Goal: Task Accomplishment & Management: Manage account settings

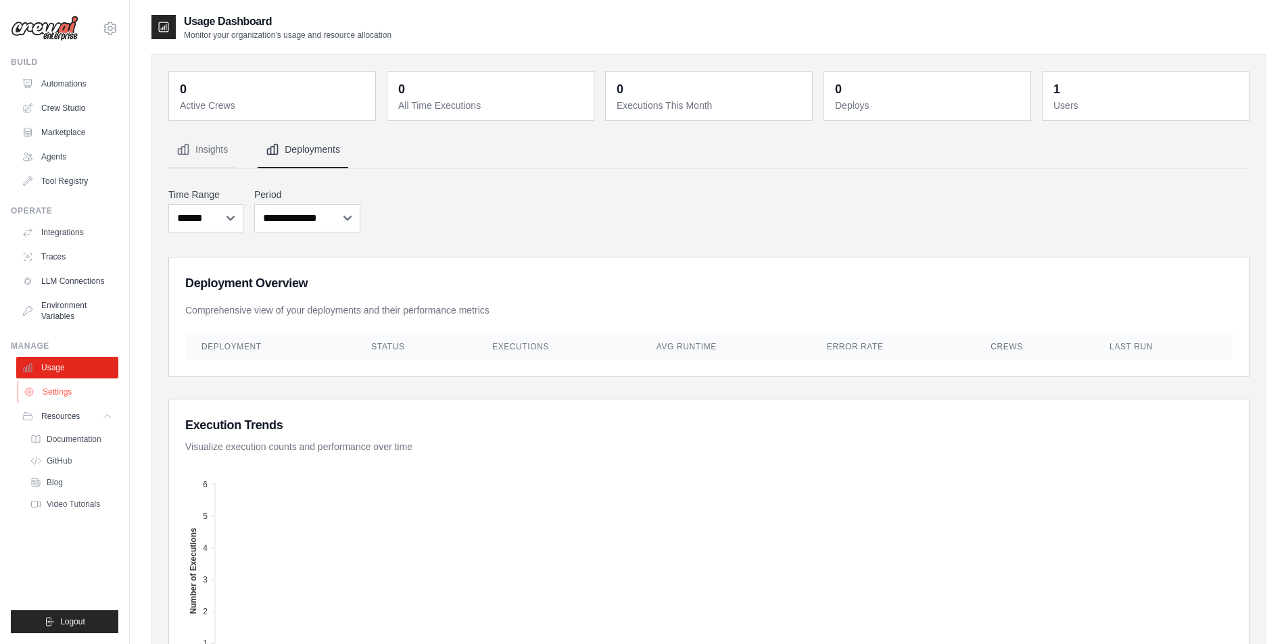
click at [64, 392] on link "Settings" at bounding box center [69, 392] width 102 height 22
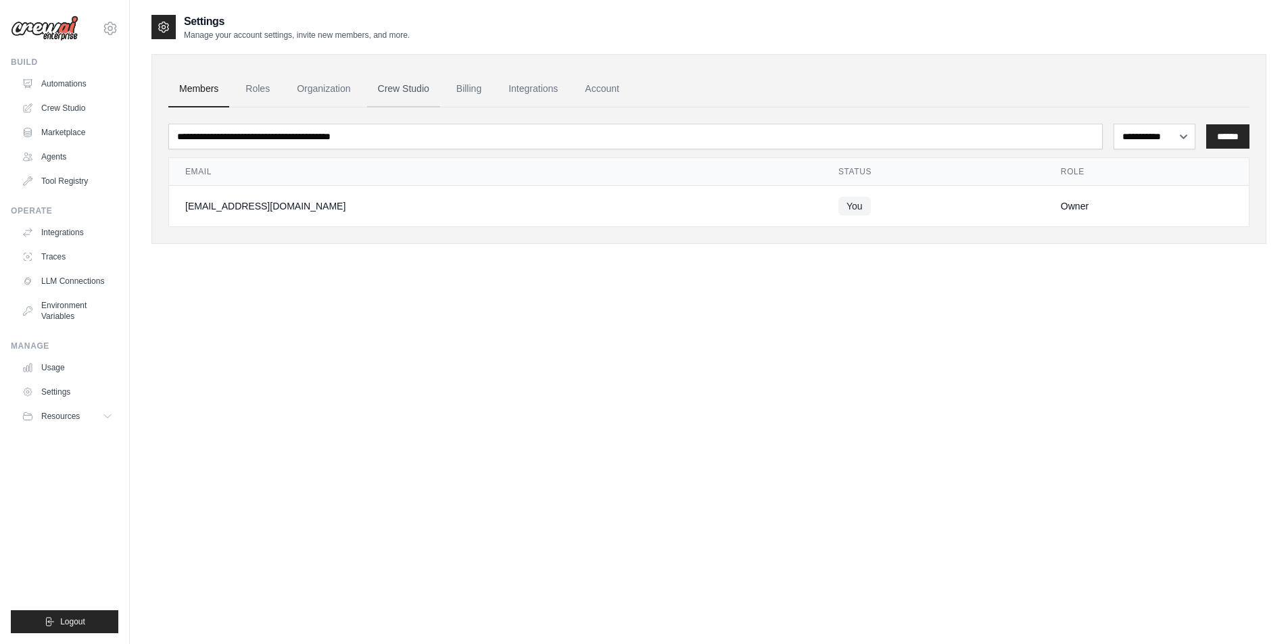
click at [415, 84] on link "Crew Studio" at bounding box center [403, 89] width 73 height 37
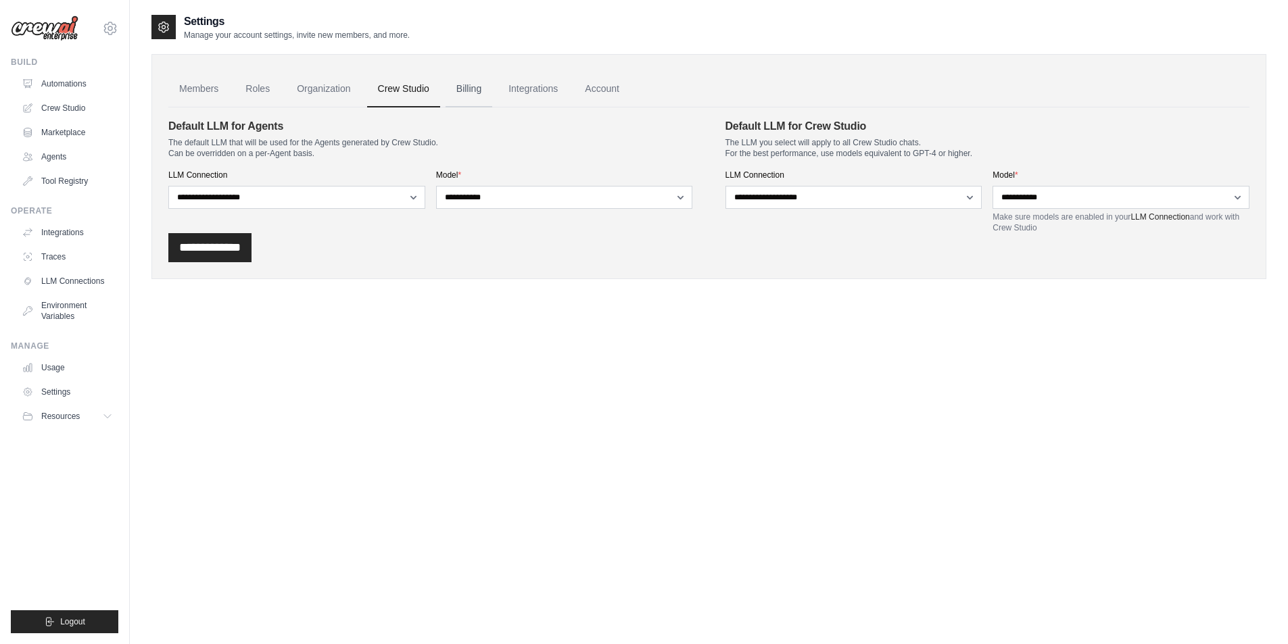
click at [473, 81] on link "Billing" at bounding box center [468, 89] width 47 height 37
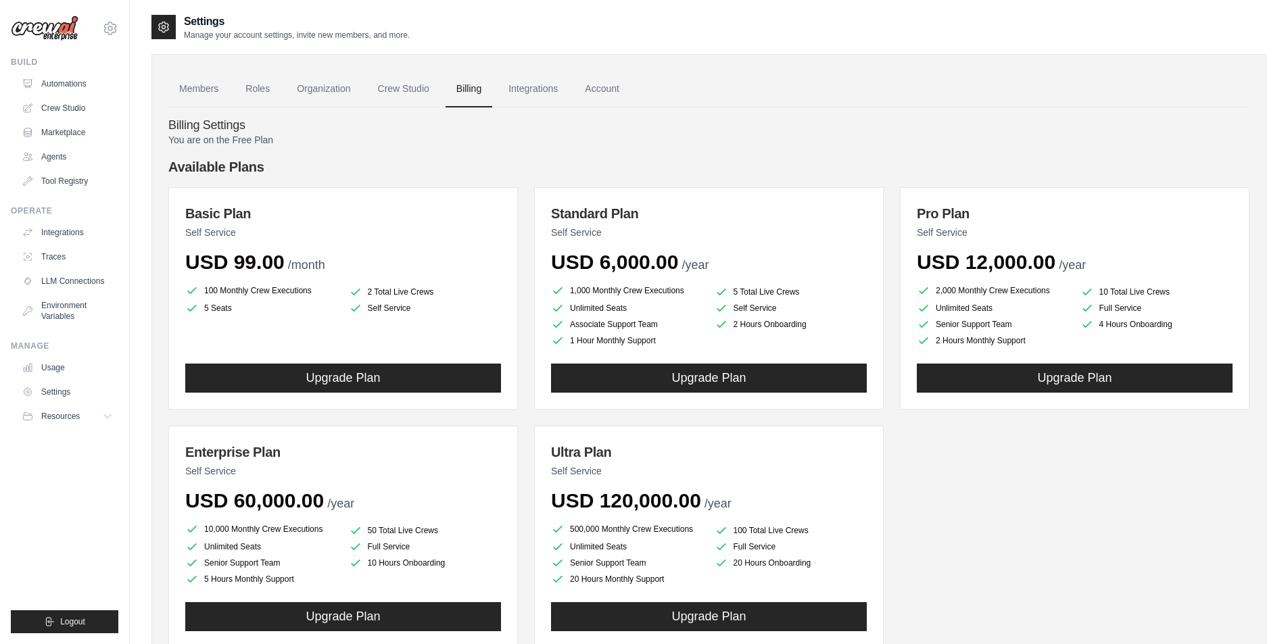
click at [393, 299] on ul "100 Monthly Crew Executions 2 Total Live Crews 5 Seats Self Service" at bounding box center [343, 299] width 316 height 32
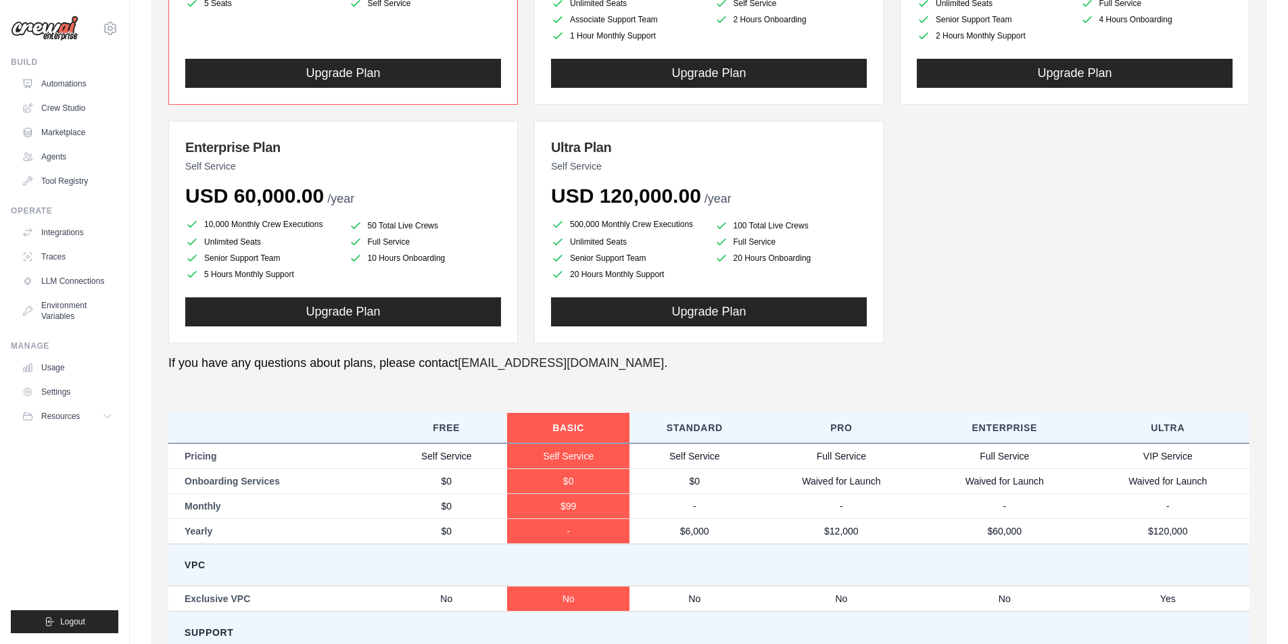
scroll to position [575, 0]
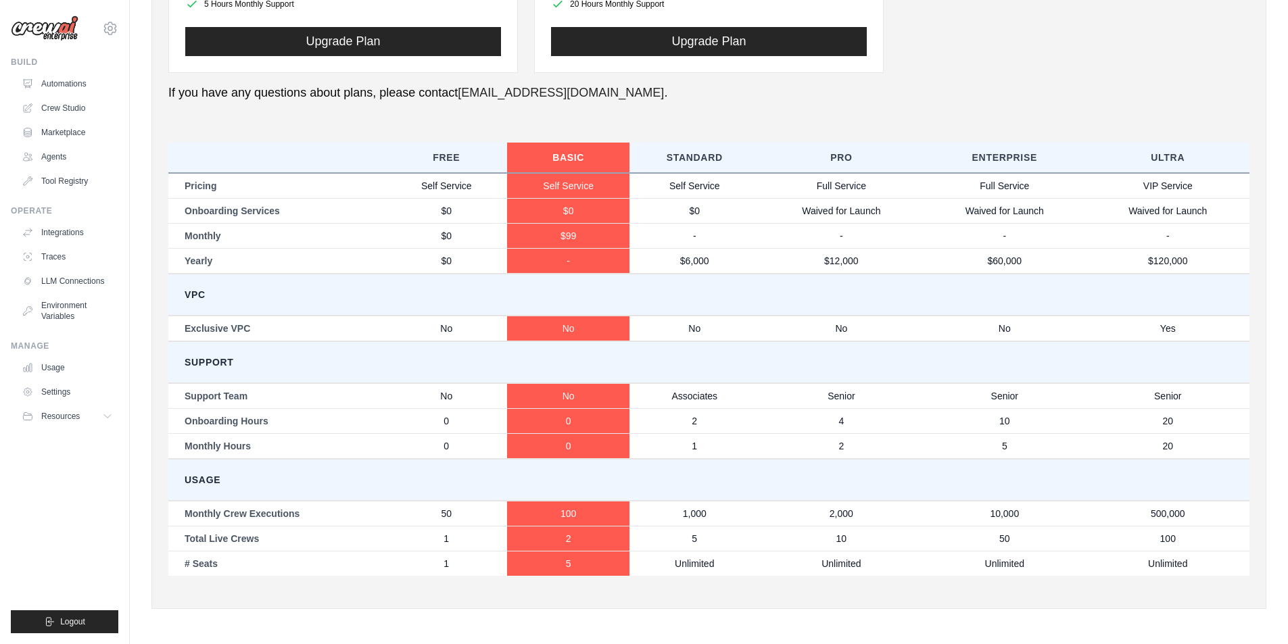
click at [251, 512] on td "Monthly Crew Executions" at bounding box center [276, 514] width 217 height 26
click at [254, 544] on td "Total Live Crews" at bounding box center [276, 538] width 217 height 25
click at [255, 544] on td "Total Live Crews" at bounding box center [276, 538] width 217 height 25
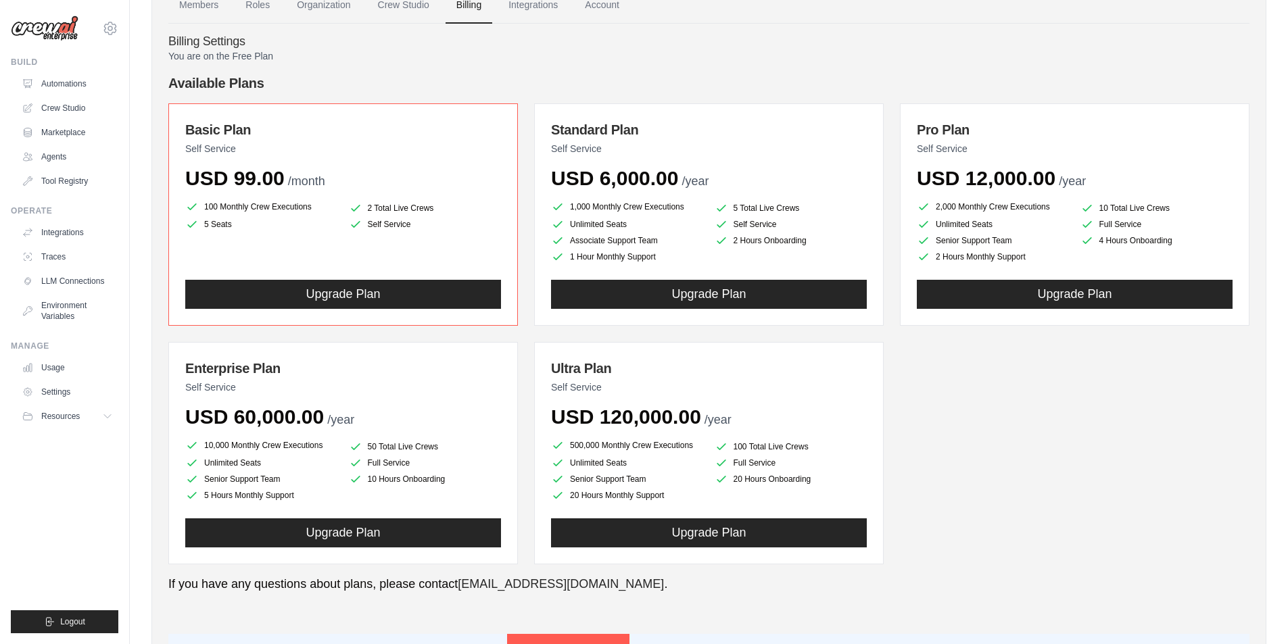
scroll to position [0, 0]
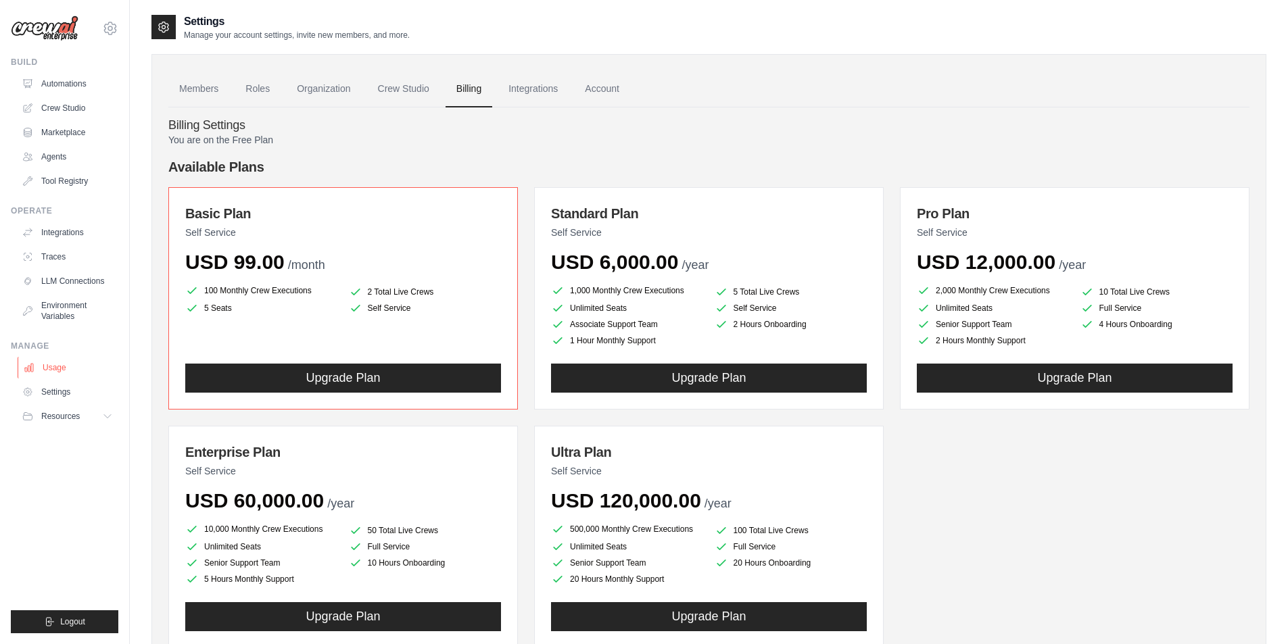
click at [58, 367] on link "Usage" at bounding box center [69, 368] width 102 height 22
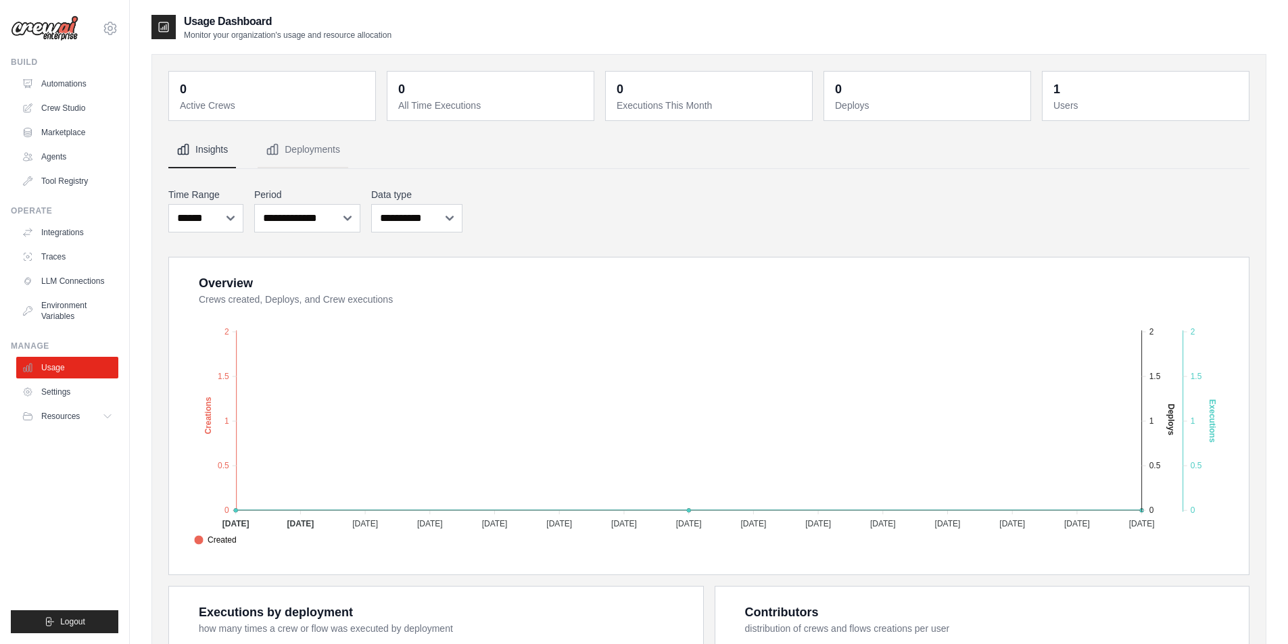
click at [478, 88] on dd "0" at bounding box center [491, 89] width 187 height 19
click at [317, 147] on button "Deployments" at bounding box center [303, 150] width 91 height 37
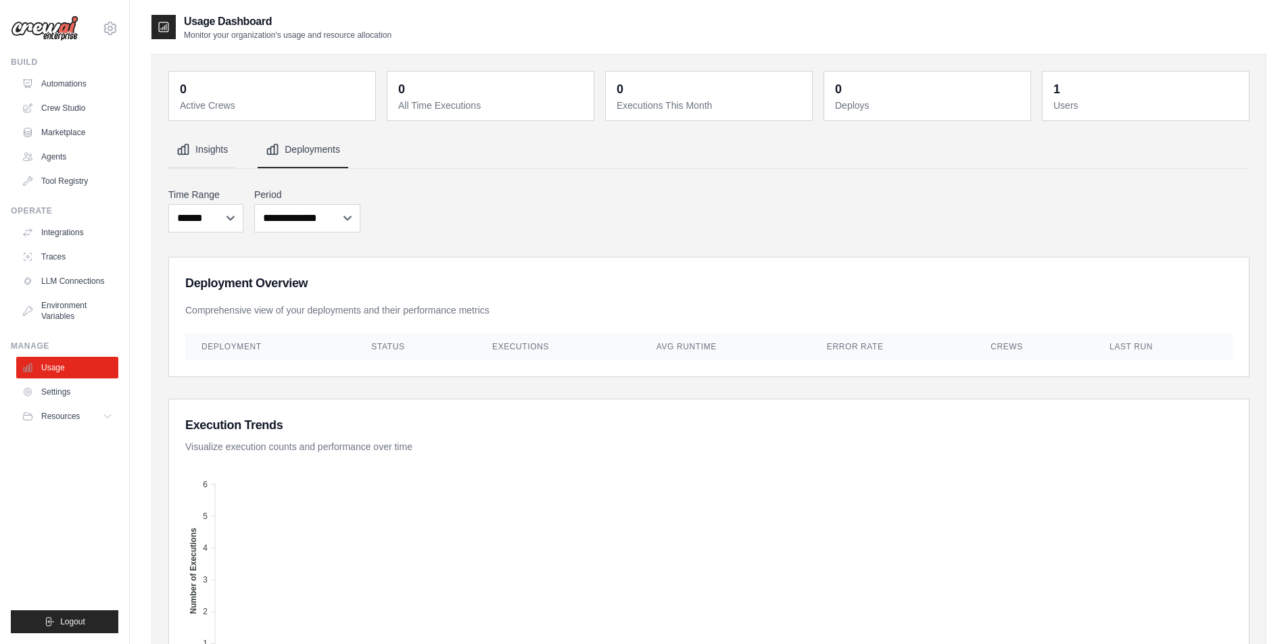
click at [221, 157] on button "Insights" at bounding box center [202, 150] width 68 height 37
